Goal: Transaction & Acquisition: Purchase product/service

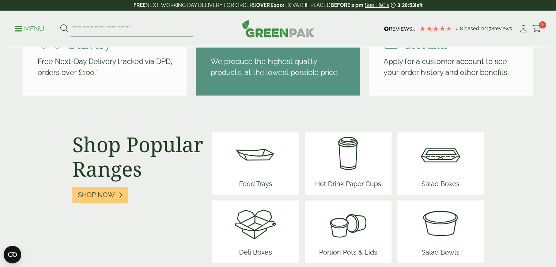
scroll to position [914, 0]
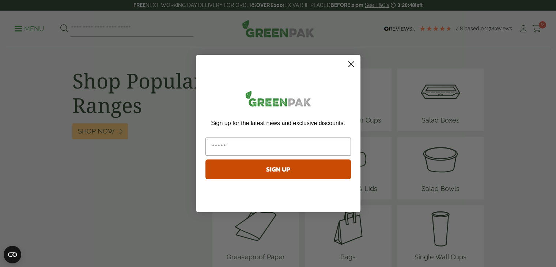
click at [350, 63] on circle "Close dialog" at bounding box center [351, 64] width 12 height 12
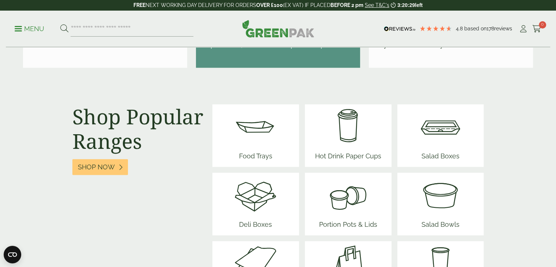
scroll to position [878, 0]
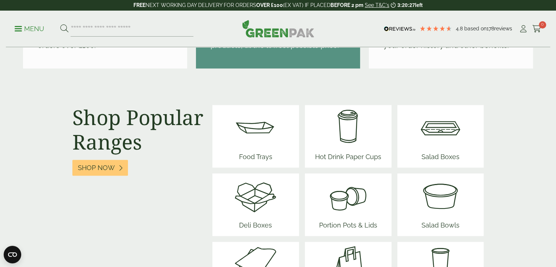
click at [258, 144] on img at bounding box center [256, 127] width 44 height 44
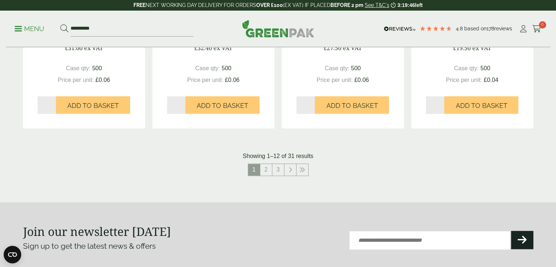
scroll to position [841, 0]
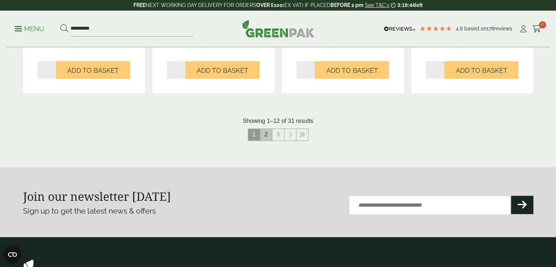
click at [266, 136] on link "2" at bounding box center [266, 135] width 12 height 12
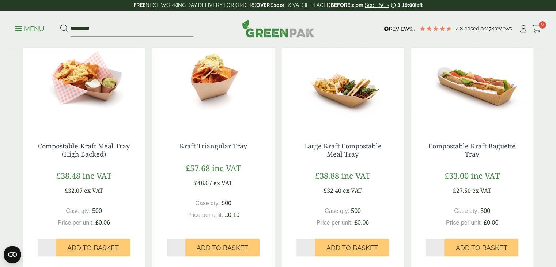
scroll to position [439, 0]
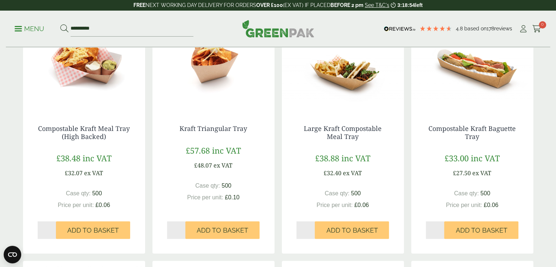
click at [209, 170] on div "Kraft Triangular Tray £57.68 inc VAT £48.07 ex VAT Case qty: 500 Price per unit…" at bounding box center [214, 178] width 122 height 136
